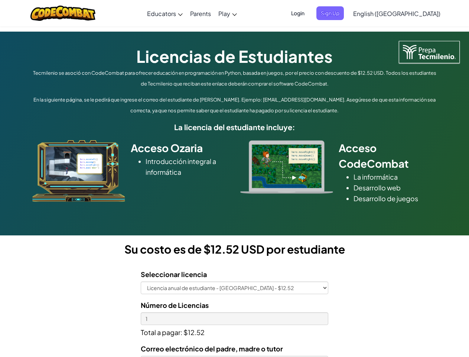
click at [235, 178] on div at bounding box center [287, 167] width 104 height 54
click at [309, 13] on span "Login" at bounding box center [298, 13] width 22 height 14
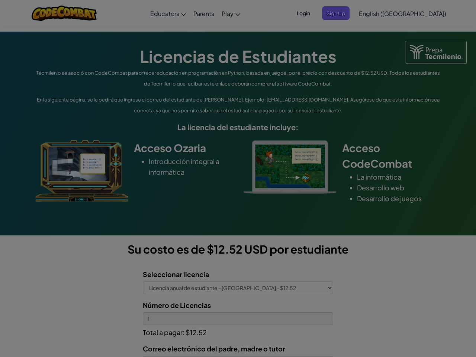
click at [343, 13] on div at bounding box center [238, 178] width 476 height 357
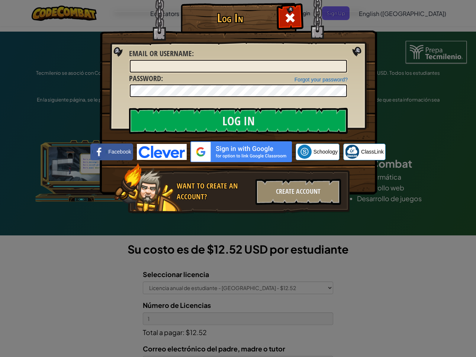
click at [376, 13] on div "Log In Unknown Error Email or Username : Forgot your password? Password : Log I…" at bounding box center [238, 178] width 476 height 357
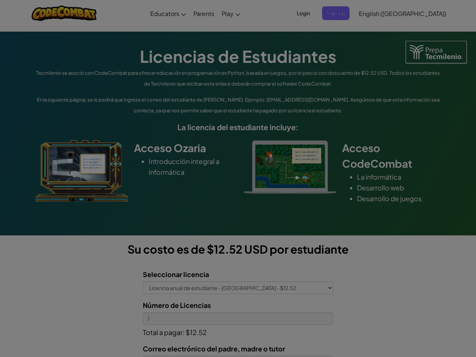
click at [376, 13] on div "Log In Unknown Error Email or Username : Forgot your password? Password : Log I…" at bounding box center [238, 178] width 476 height 357
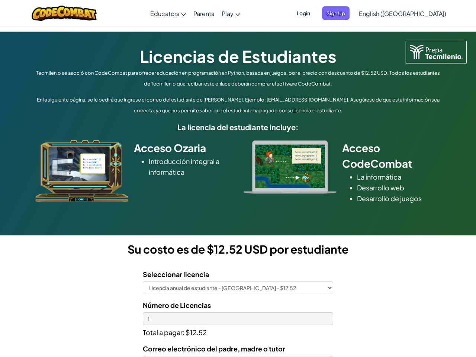
click at [415, 13] on div at bounding box center [238, 178] width 476 height 357
